Goal: Information Seeking & Learning: Learn about a topic

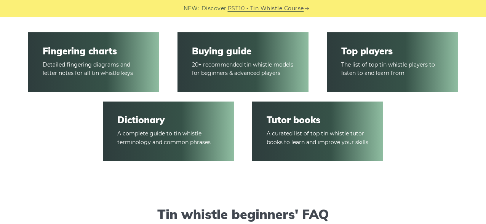
scroll to position [1165, 0]
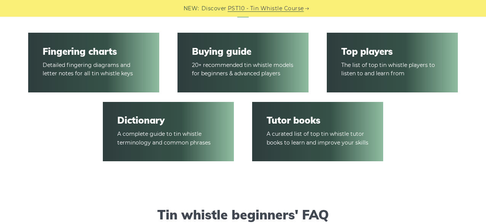
click at [98, 49] on link "Fingering charts" at bounding box center [94, 51] width 102 height 11
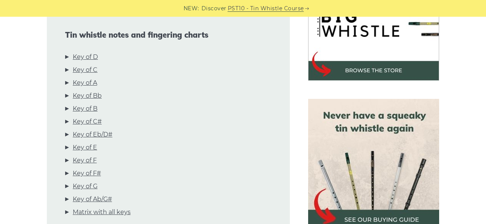
click at [68, 56] on li "Key of D" at bounding box center [168, 58] width 206 height 13
click at [77, 56] on link "Key of D" at bounding box center [85, 57] width 25 height 10
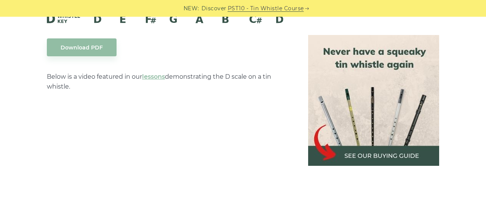
scroll to position [1338, 0]
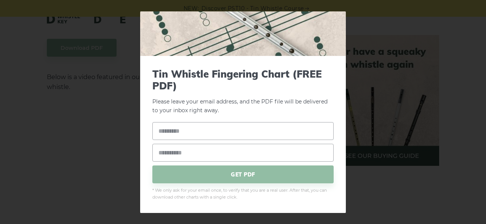
scroll to position [0, 0]
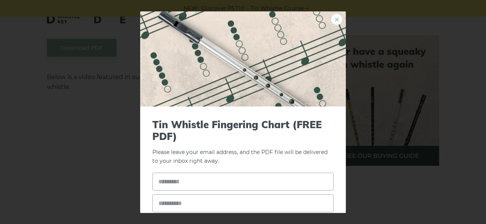
click at [336, 21] on link "×" at bounding box center [336, 18] width 11 height 11
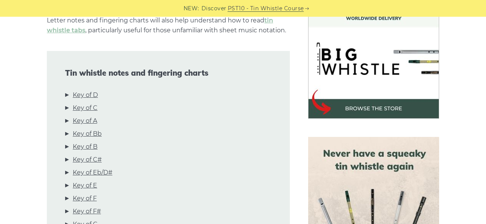
scroll to position [256, 0]
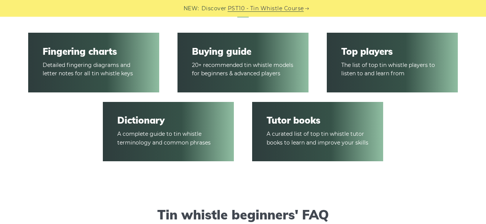
click at [238, 57] on link "Buying guide" at bounding box center [243, 51] width 102 height 11
click at [139, 118] on link "Dictionary" at bounding box center [168, 120] width 102 height 11
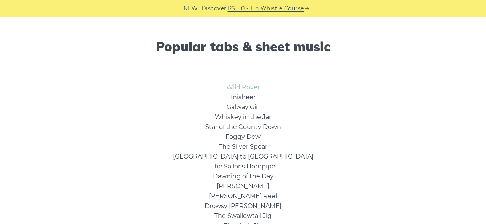
scroll to position [477, 0]
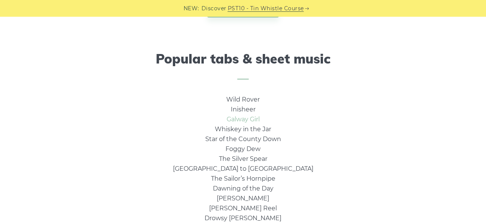
click at [245, 122] on link "Galway Girl" at bounding box center [243, 119] width 33 height 7
click at [247, 100] on link "Wild Rover" at bounding box center [243, 99] width 34 height 7
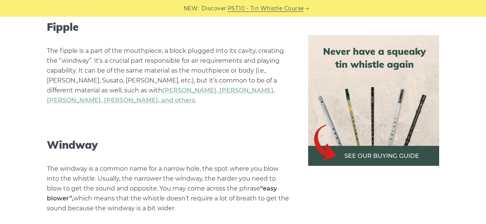
scroll to position [902, 0]
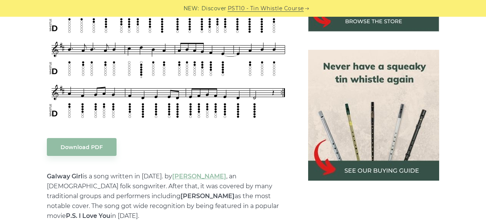
scroll to position [319, 0]
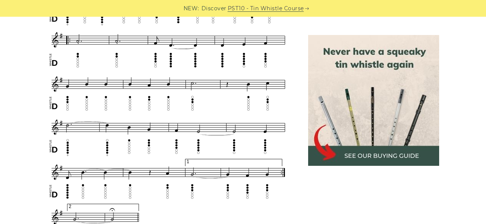
scroll to position [469, 0]
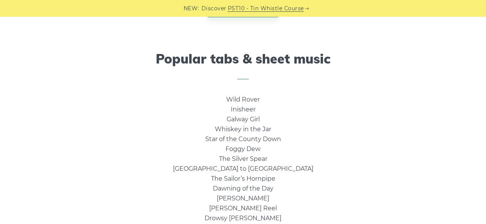
scroll to position [477, 0]
click at [242, 111] on link "Inisheer" at bounding box center [243, 109] width 25 height 7
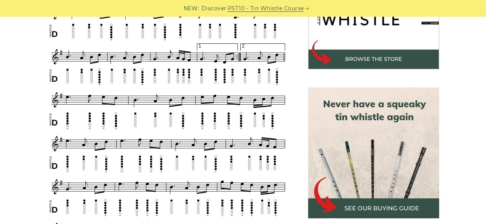
scroll to position [281, 0]
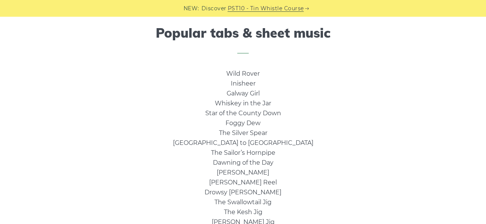
scroll to position [504, 0]
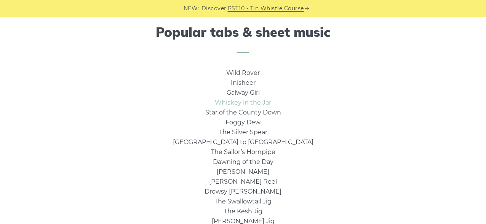
click at [246, 106] on link "Whiskey in the Jar" at bounding box center [243, 102] width 56 height 7
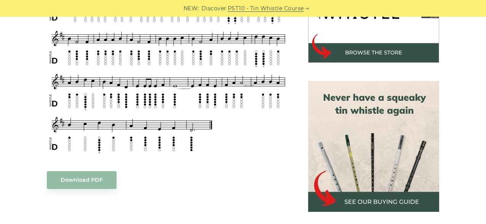
scroll to position [286, 0]
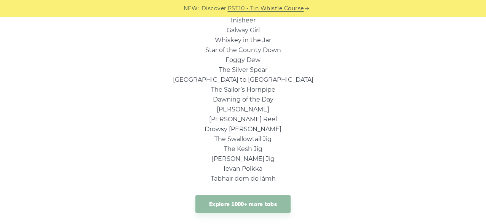
scroll to position [568, 0]
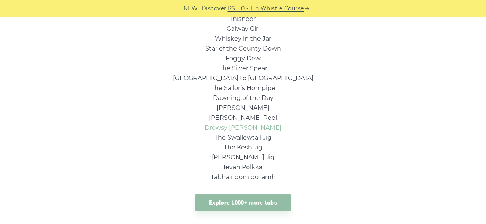
click at [245, 125] on link "Drowsy [PERSON_NAME]" at bounding box center [243, 127] width 77 height 7
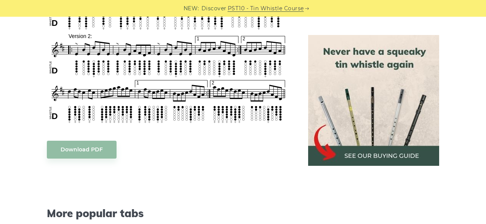
scroll to position [371, 0]
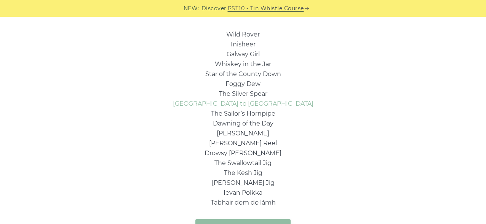
scroll to position [542, 0]
click at [243, 114] on link "The Sailor’s Hornpipe" at bounding box center [243, 114] width 64 height 7
click at [257, 81] on link "Foggy Dew" at bounding box center [242, 84] width 35 height 7
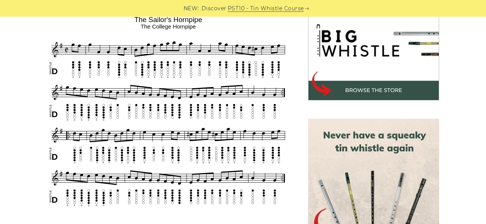
scroll to position [248, 0]
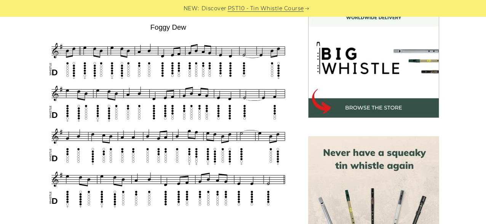
scroll to position [232, 0]
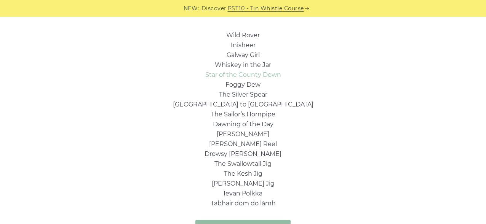
click at [243, 74] on link "Star of the County Down" at bounding box center [243, 74] width 76 height 7
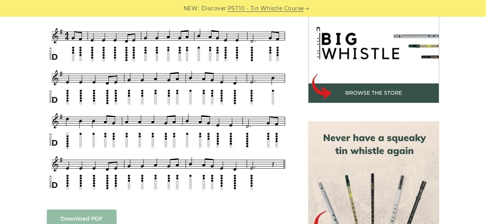
scroll to position [228, 0]
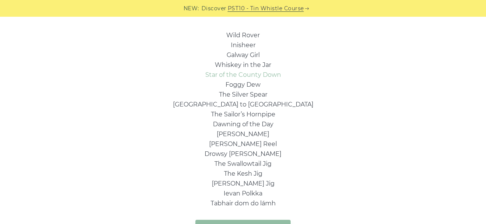
click at [243, 74] on link "Star of the County Down" at bounding box center [243, 74] width 76 height 7
click at [261, 76] on link "Star of the County Down" at bounding box center [243, 74] width 76 height 7
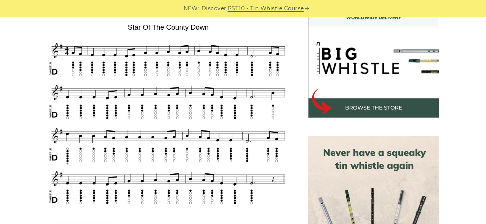
scroll to position [231, 0]
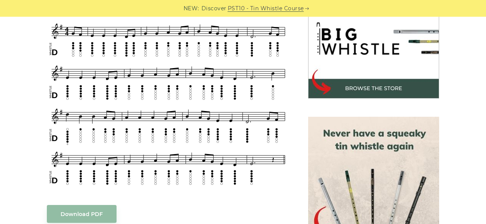
scroll to position [253, 0]
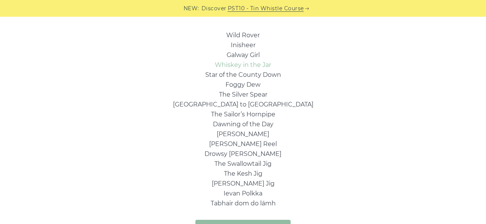
click at [250, 66] on link "Whiskey in the Jar" at bounding box center [243, 64] width 56 height 7
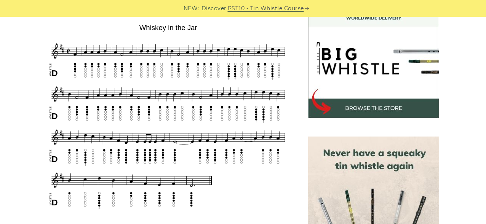
scroll to position [230, 0]
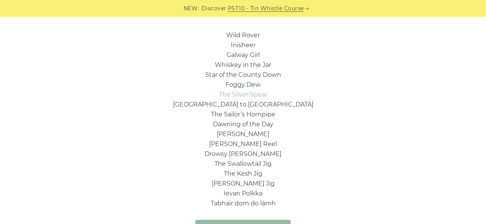
scroll to position [542, 0]
click at [253, 104] on link "Rocky Road to Dublin" at bounding box center [243, 104] width 141 height 7
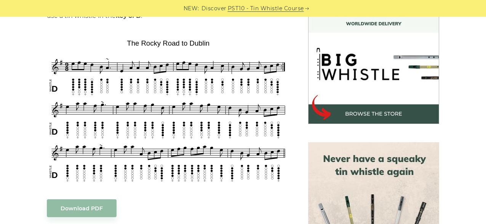
scroll to position [225, 0]
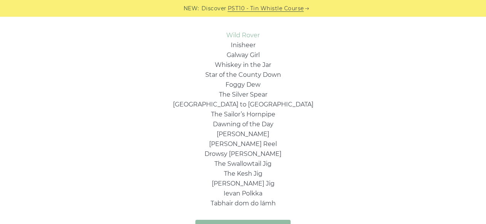
click at [247, 34] on link "Wild Rover" at bounding box center [243, 35] width 34 height 7
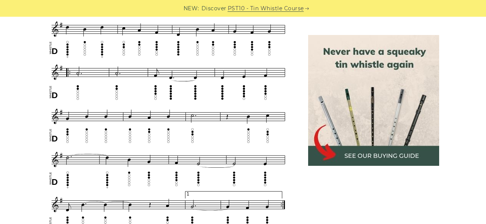
scroll to position [427, 0]
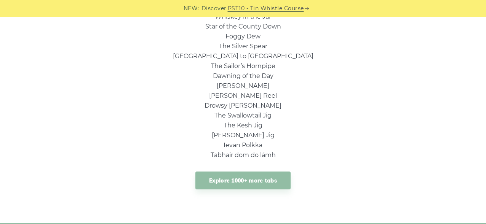
scroll to position [593, 0]
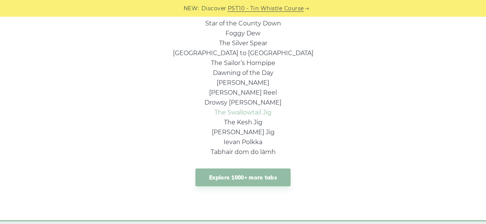
click at [250, 114] on link "The Swallowtail Jig" at bounding box center [242, 112] width 57 height 7
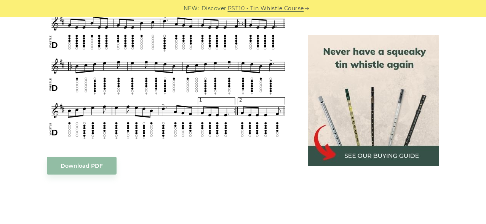
scroll to position [513, 0]
